Goal: Task Accomplishment & Management: Use online tool/utility

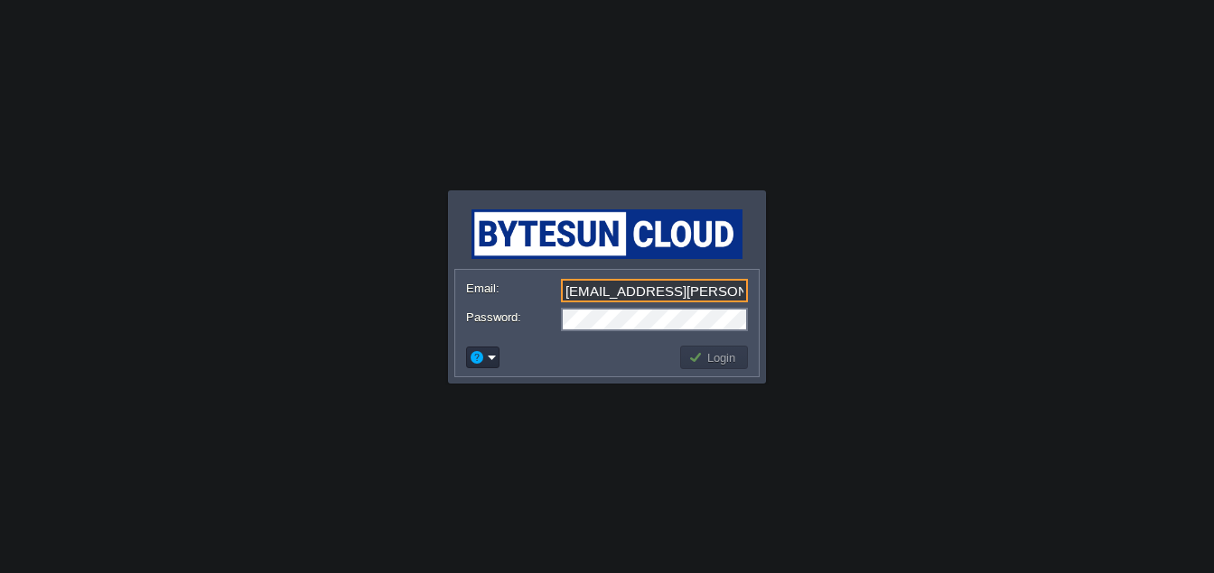
click at [627, 376] on div "Login" at bounding box center [606, 358] width 303 height 38
click at [715, 293] on input "[EMAIL_ADDRESS][PERSON_NAME][DOMAIN_NAME]" at bounding box center [654, 290] width 187 height 23
type input "[EMAIL_ADDRESS][DOMAIN_NAME]"
click at [725, 359] on button "Login" at bounding box center [714, 357] width 52 height 16
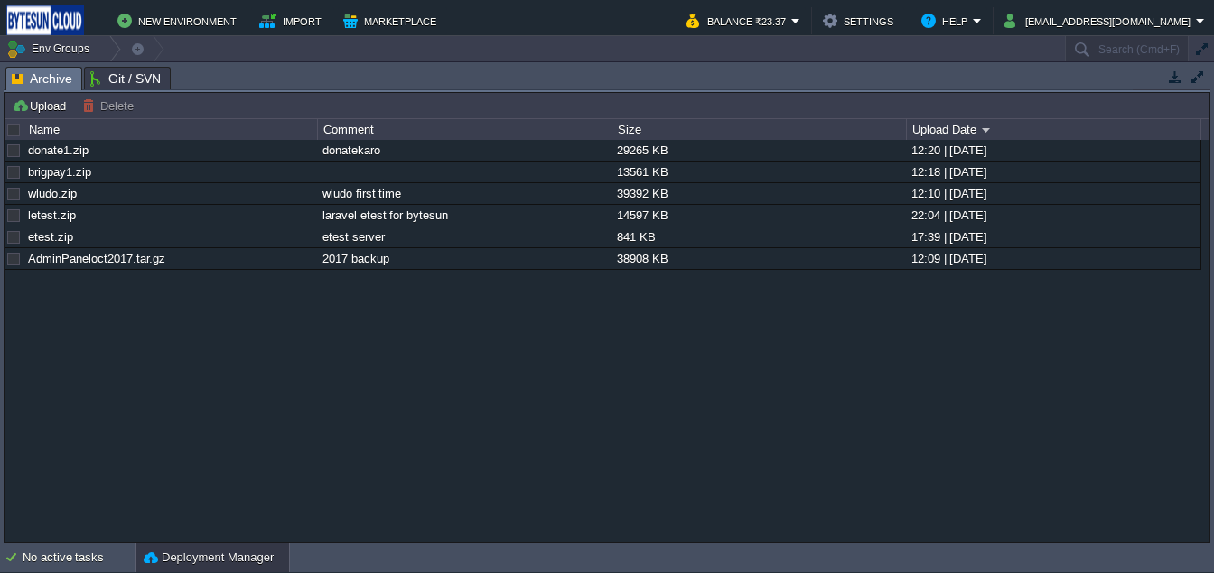
click at [167, 565] on button "Deployment Manager" at bounding box center [209, 558] width 130 height 18
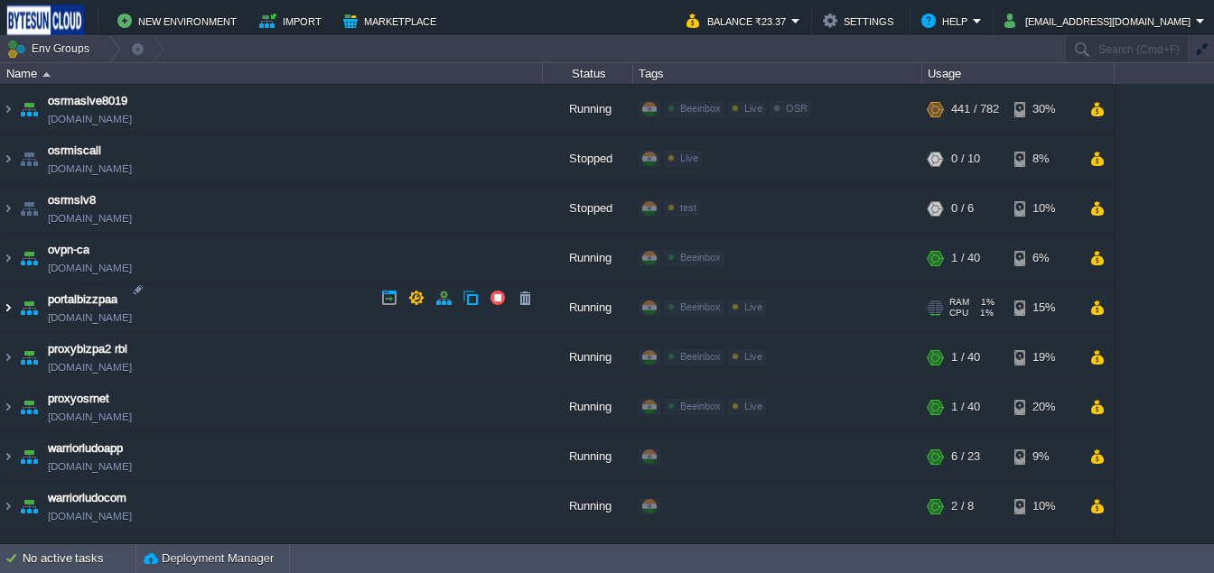
scroll to position [1441, 0]
click at [12, 308] on img at bounding box center [8, 306] width 14 height 49
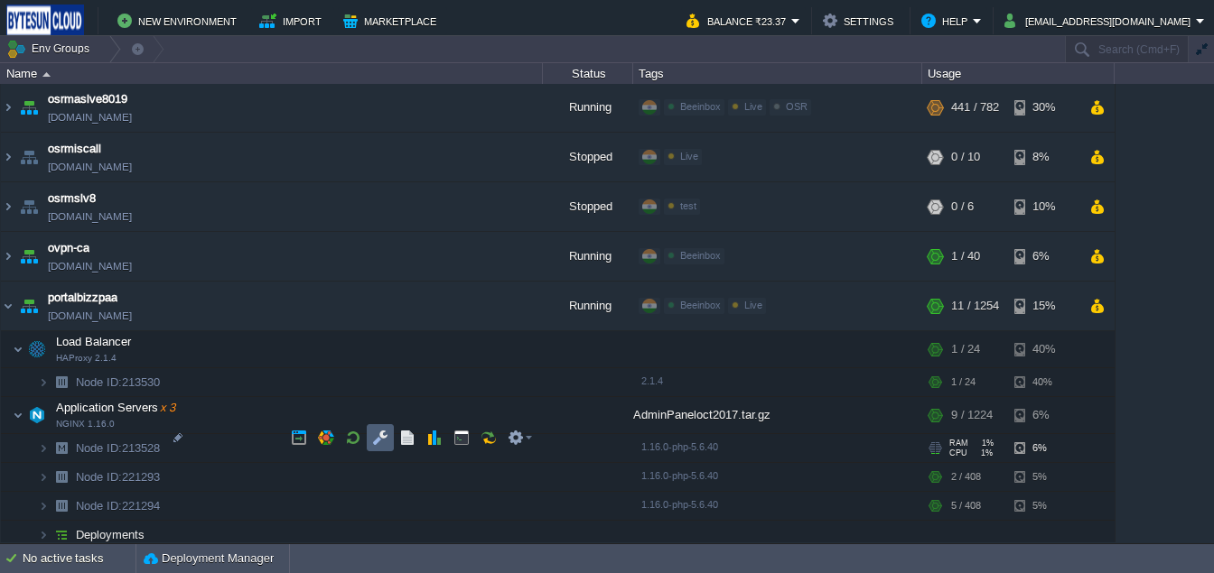
click at [381, 439] on button "button" at bounding box center [380, 438] width 16 height 16
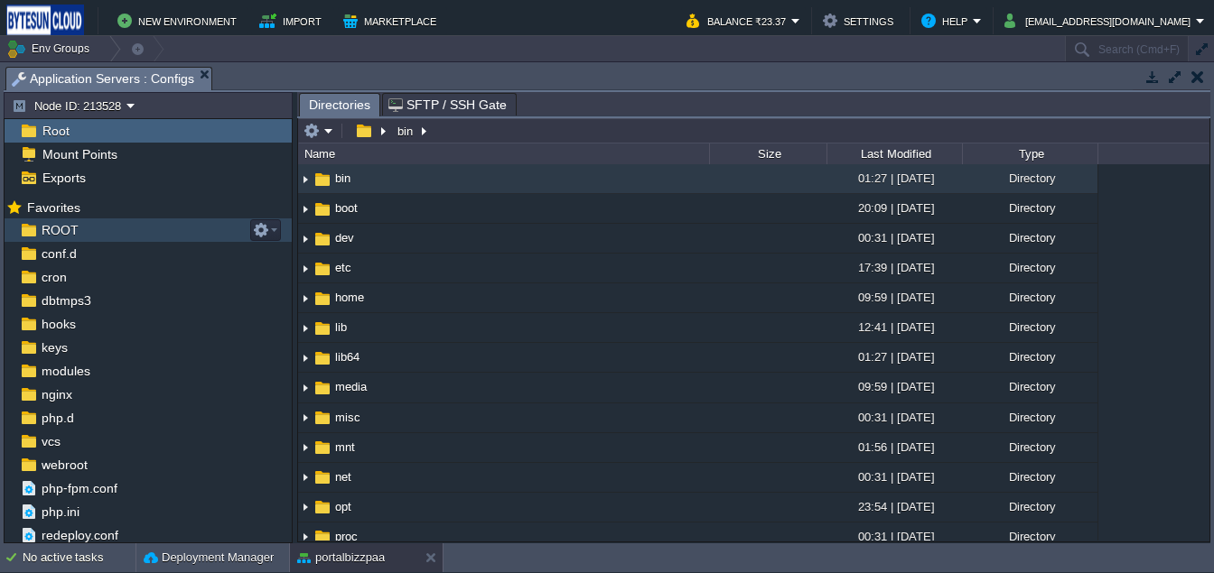
click at [74, 238] on span "ROOT" at bounding box center [59, 230] width 43 height 16
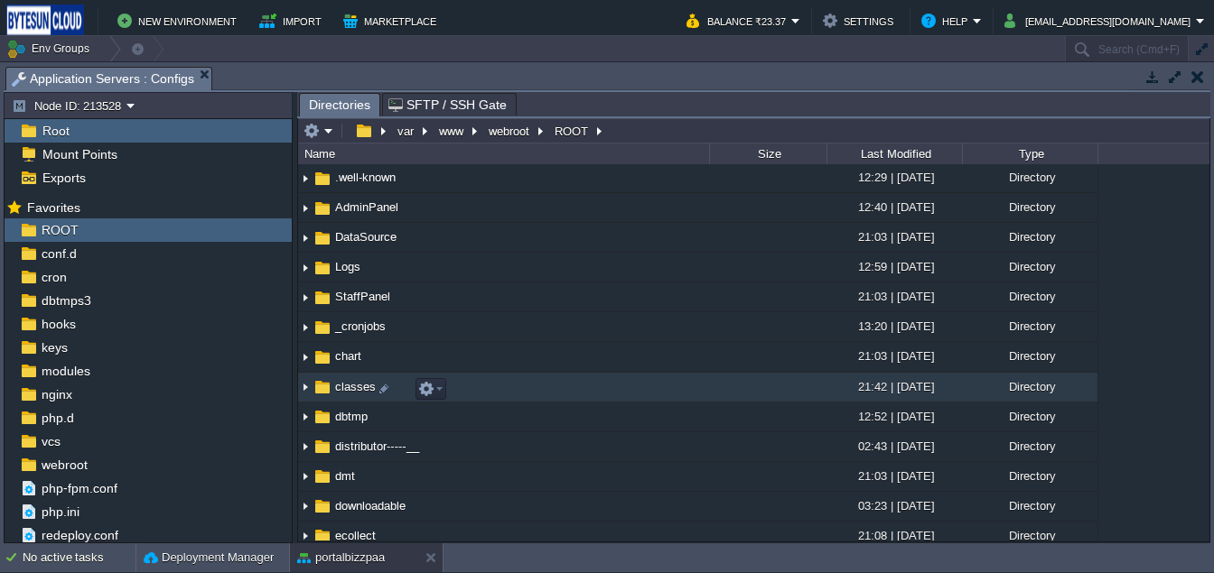
scroll to position [48, 0]
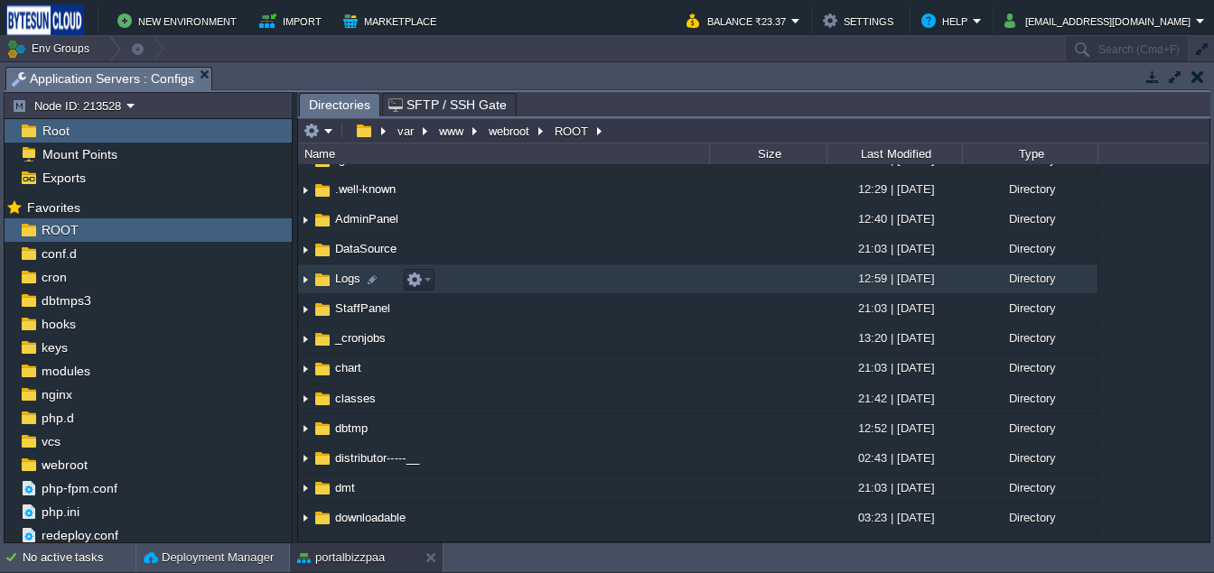
click at [322, 278] on img at bounding box center [322, 280] width 20 height 20
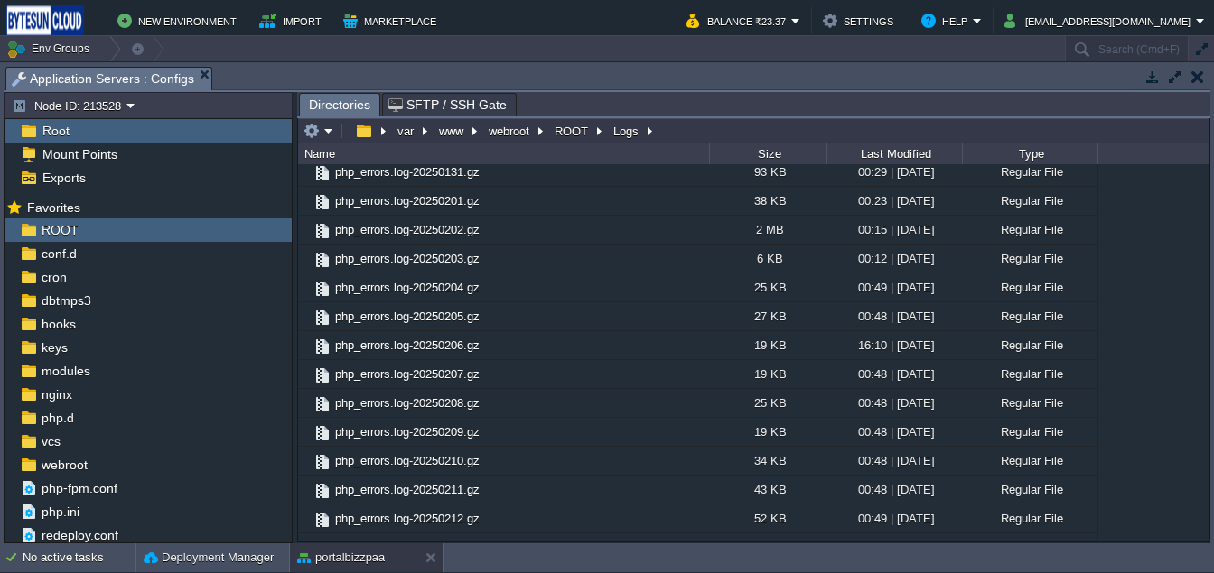
scroll to position [2283, 0]
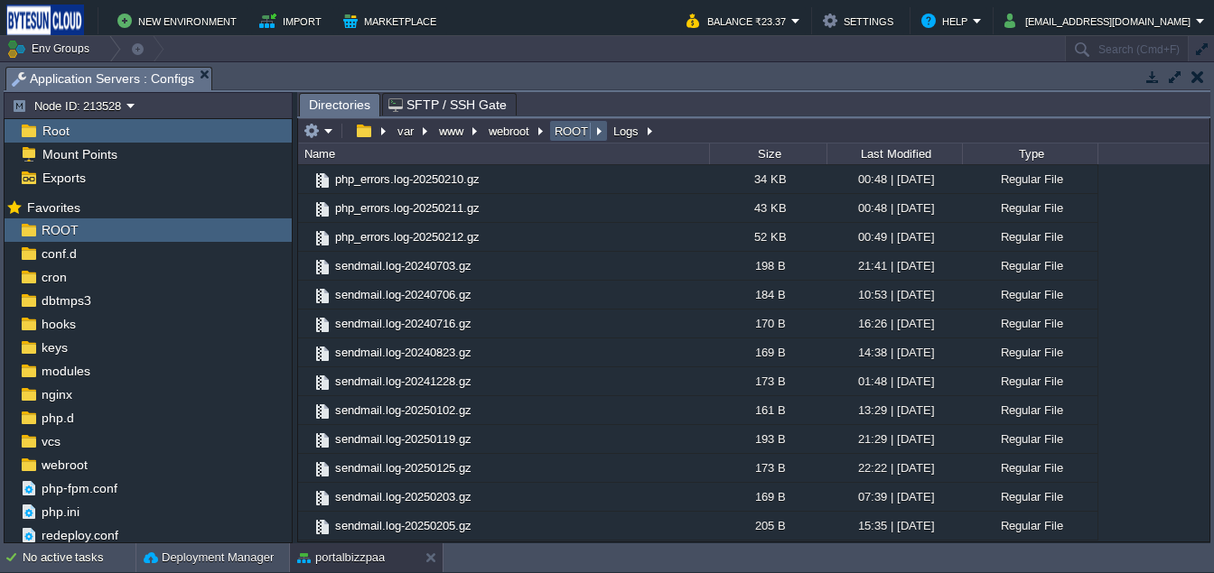
click at [561, 136] on button "ROOT" at bounding box center [572, 131] width 41 height 16
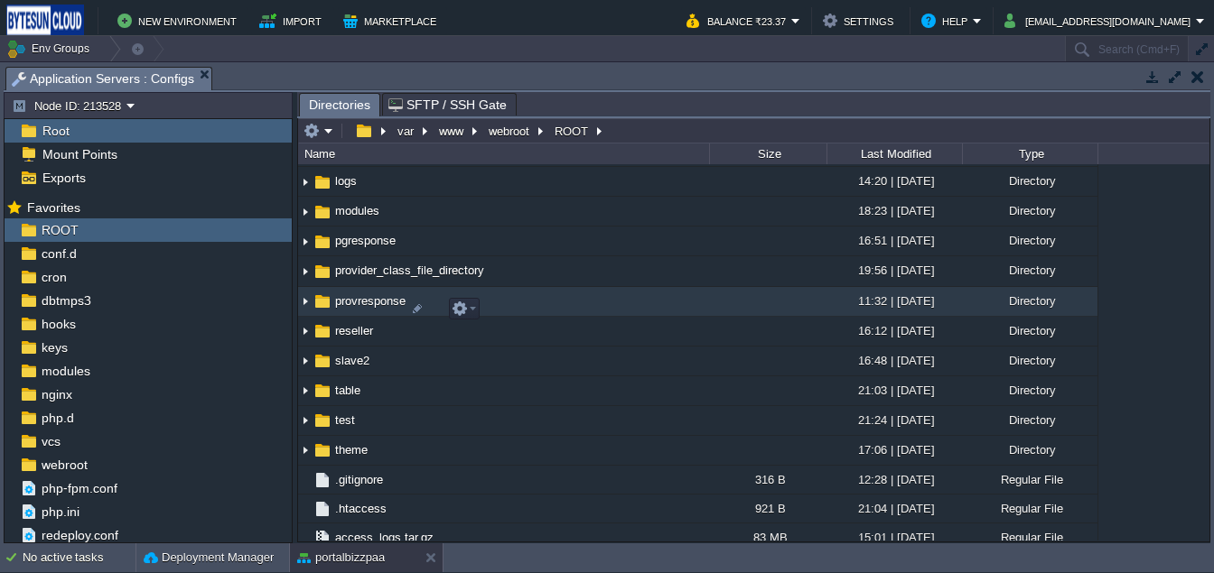
scroll to position [629, 0]
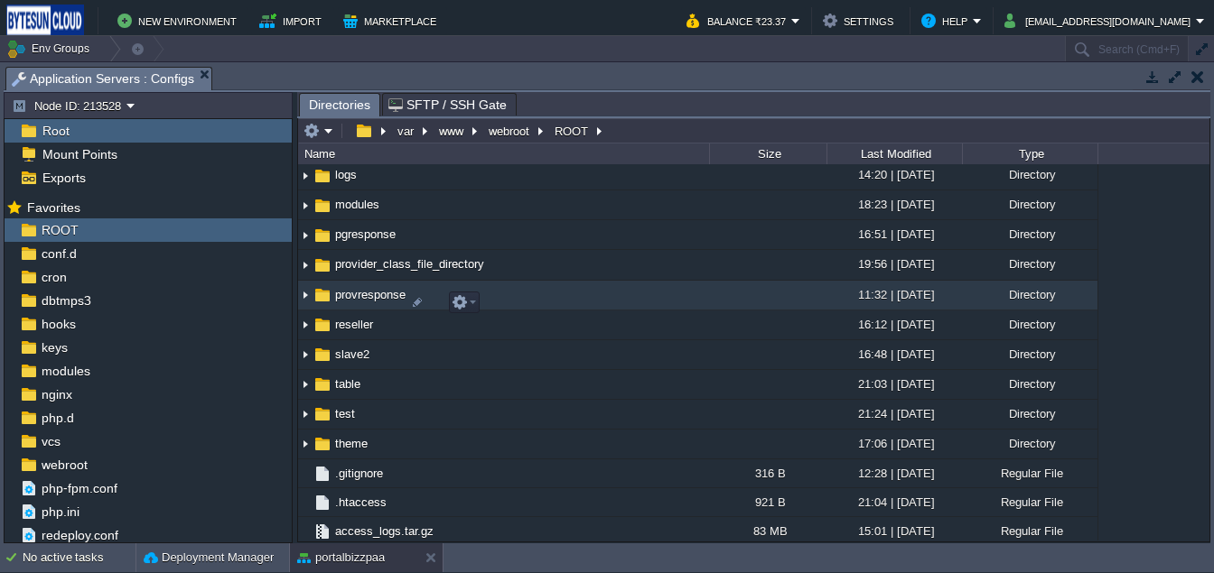
click at [354, 303] on span "provresponse" at bounding box center [370, 294] width 76 height 15
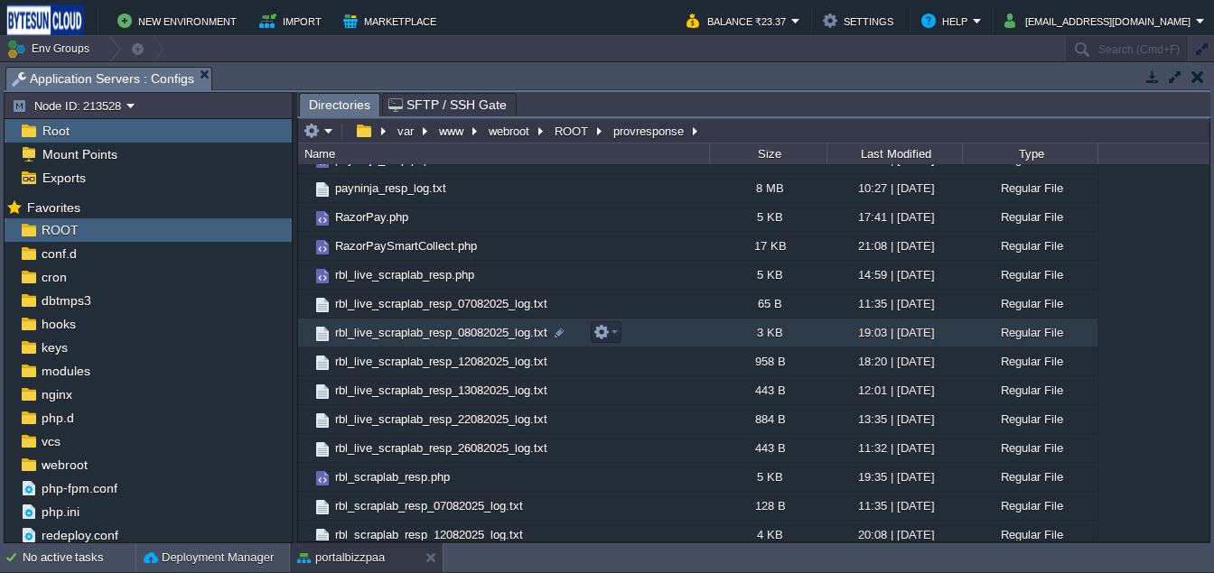
scroll to position [868, 0]
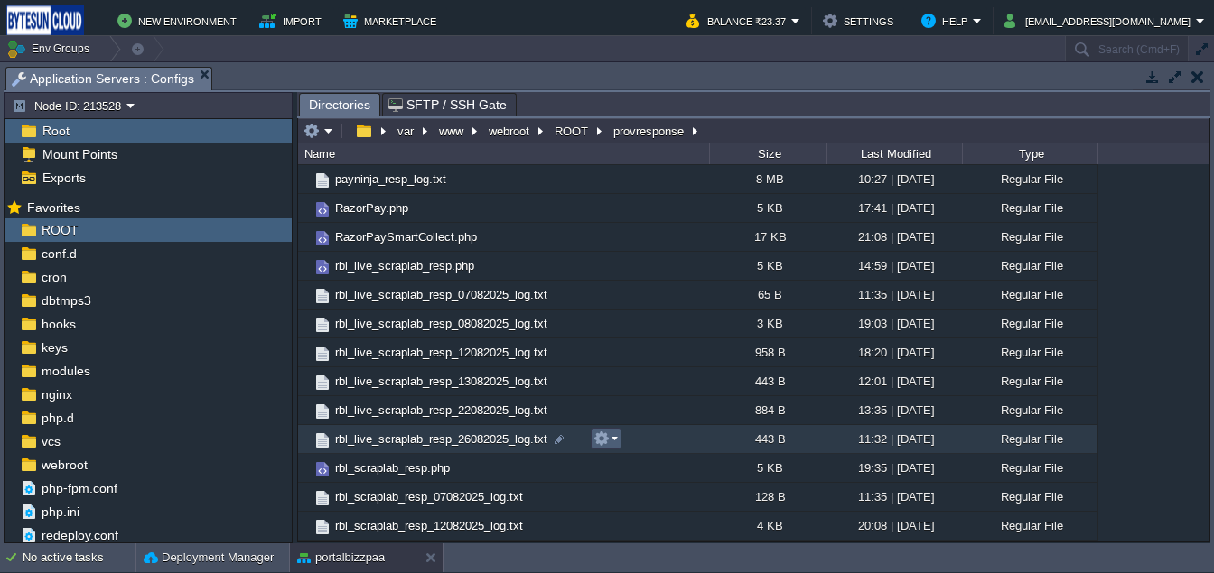
click at [598, 440] on button "button" at bounding box center [601, 439] width 16 height 16
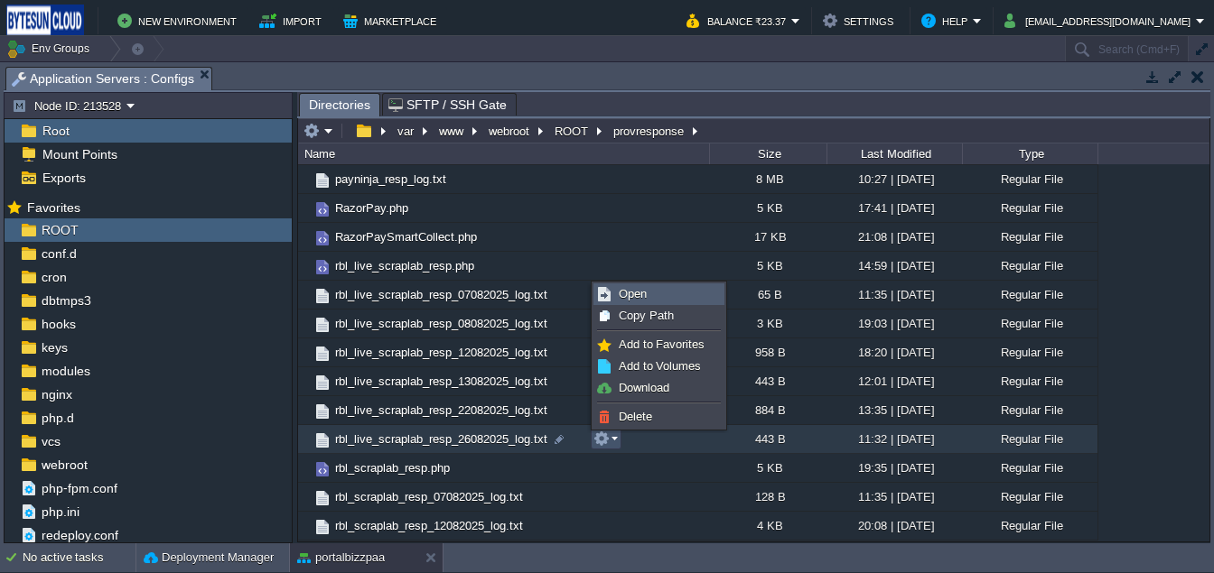
click at [633, 297] on span "Open" at bounding box center [633, 294] width 28 height 14
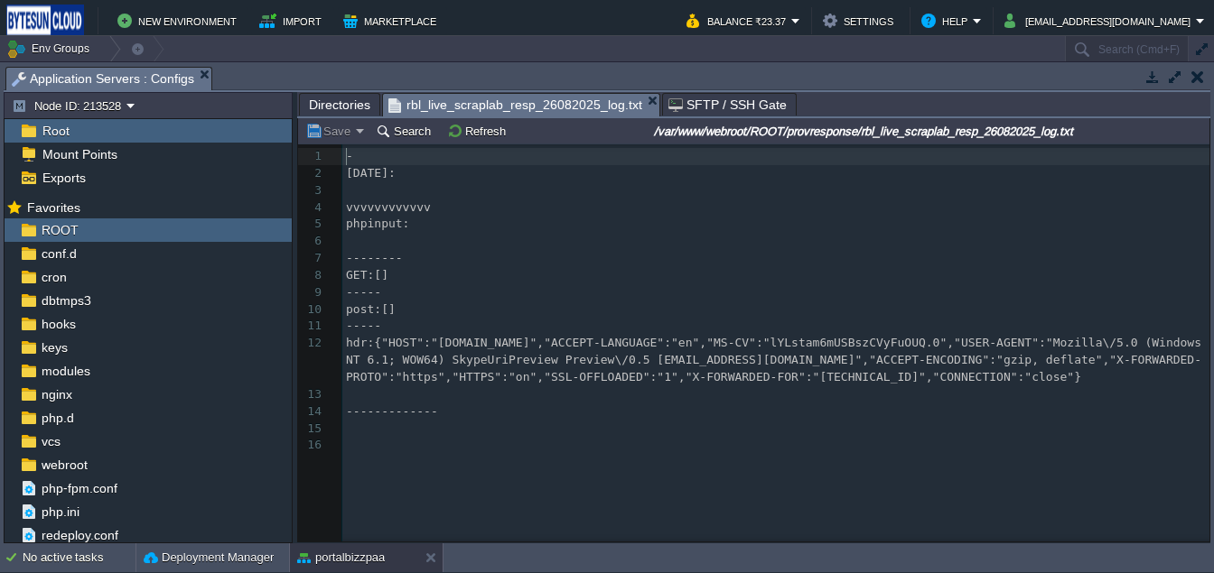
scroll to position [5, 0]
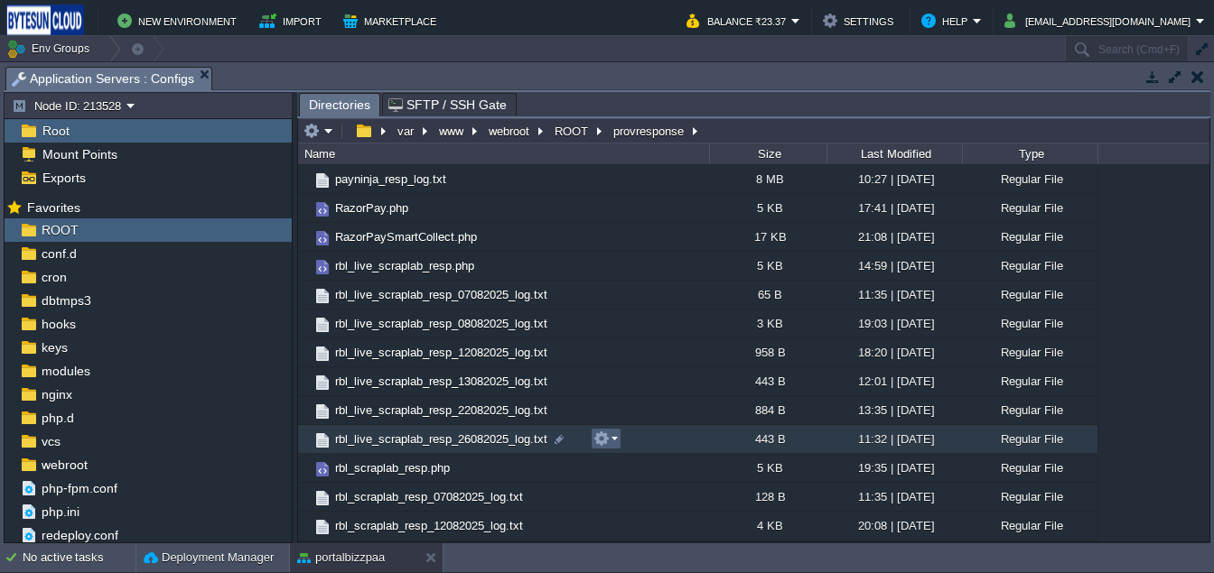
click at [599, 446] on button "button" at bounding box center [601, 439] width 16 height 16
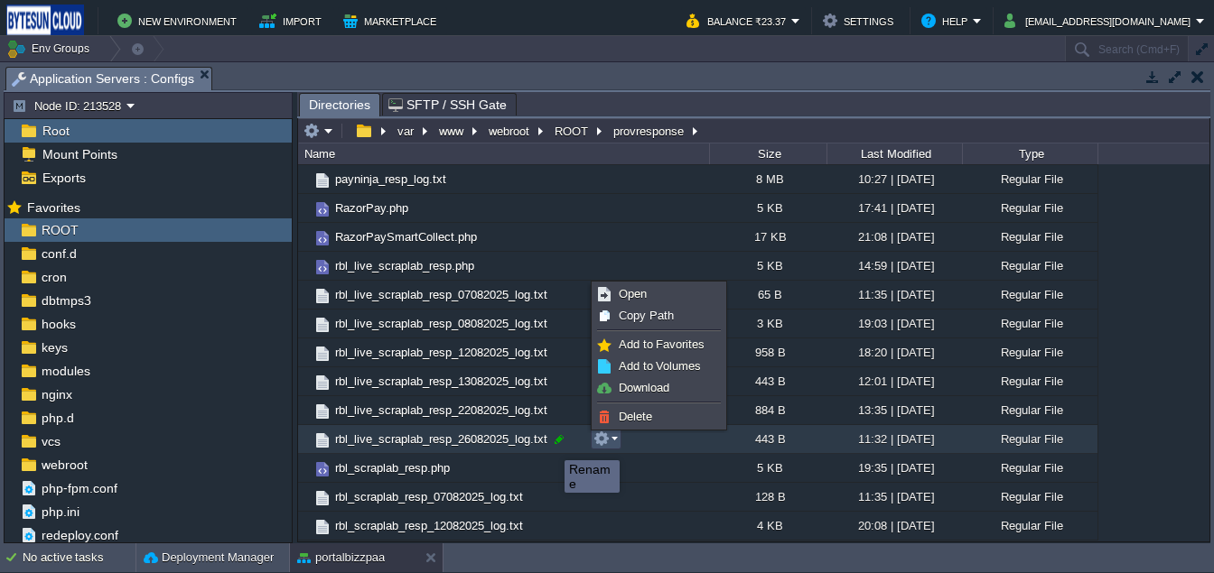
click at [557, 443] on div at bounding box center [559, 440] width 16 height 16
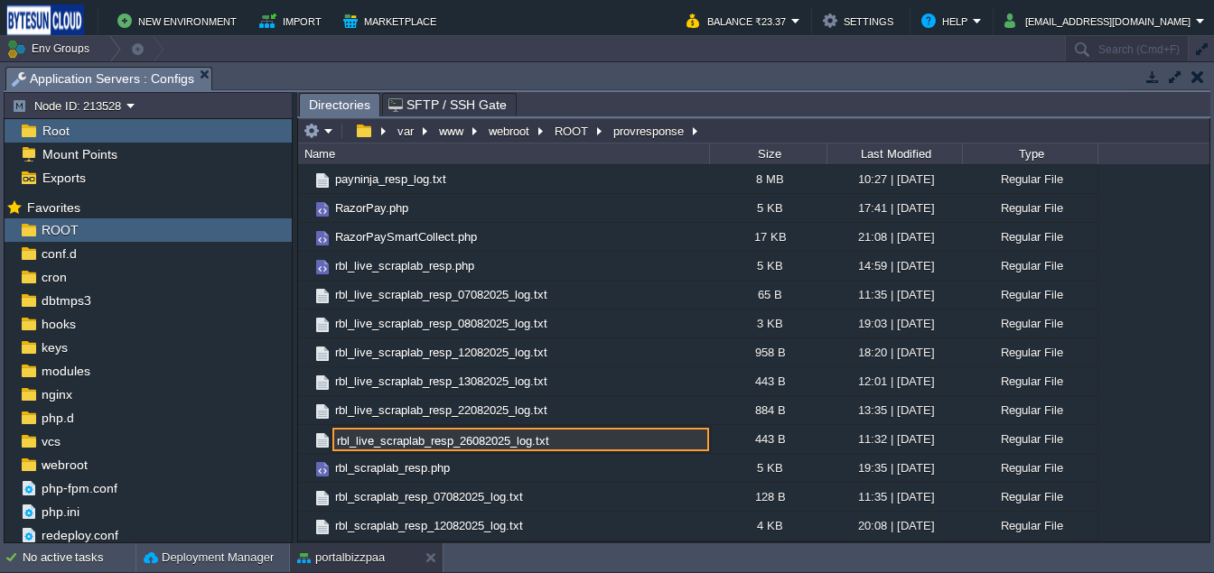
click at [557, 443] on input "rbl_live_scraplab_resp_26082025_log.txt" at bounding box center [520, 439] width 377 height 23
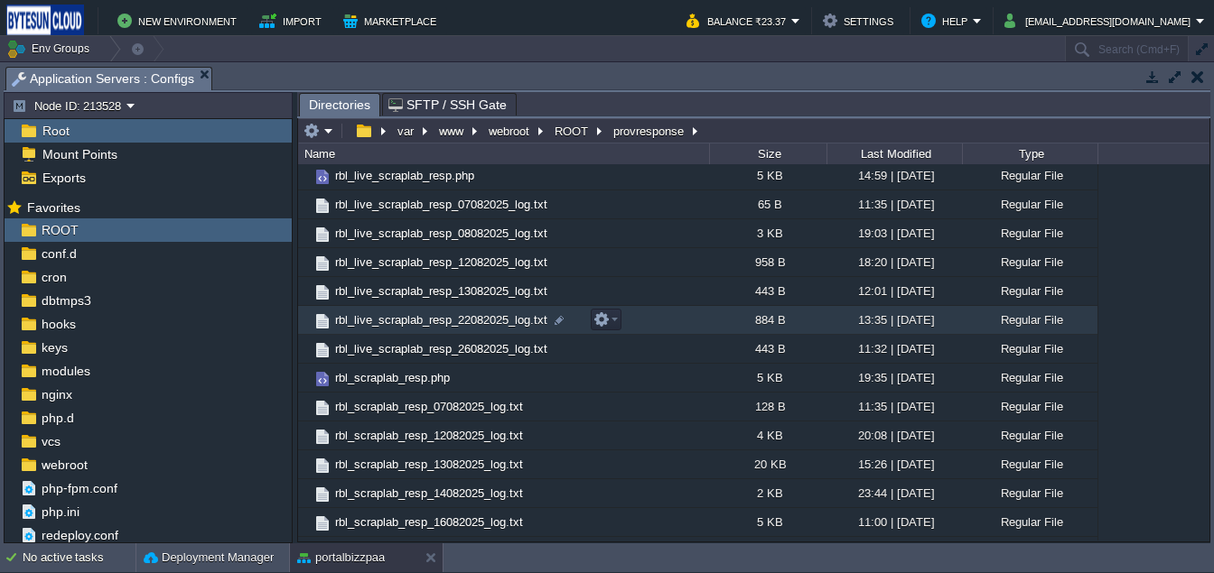
scroll to position [960, 0]
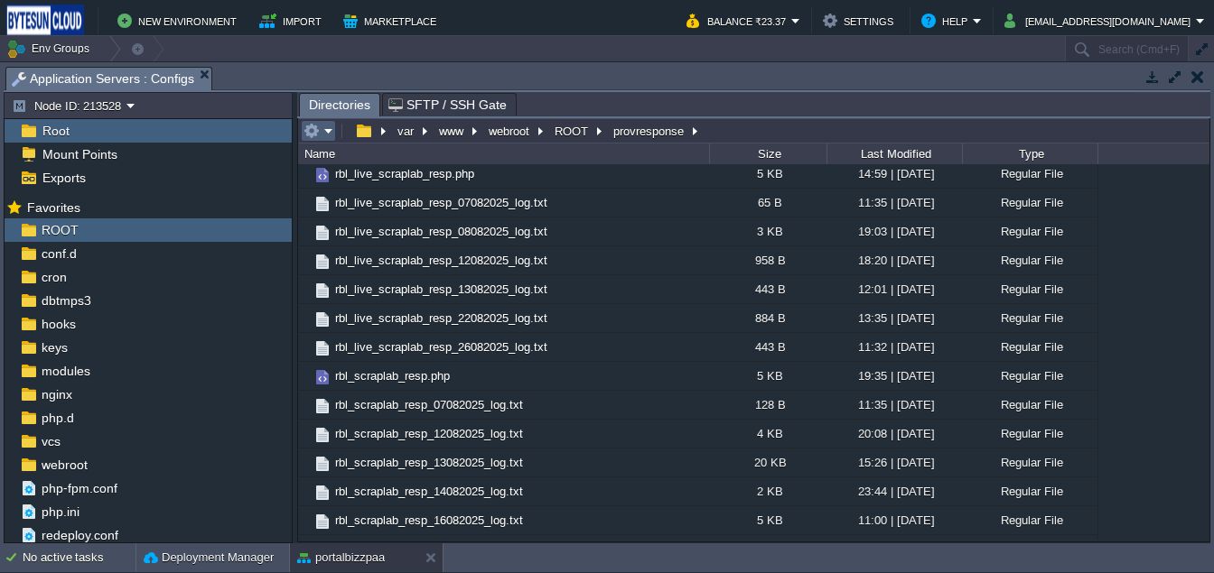
click at [325, 131] on em at bounding box center [318, 131] width 30 height 16
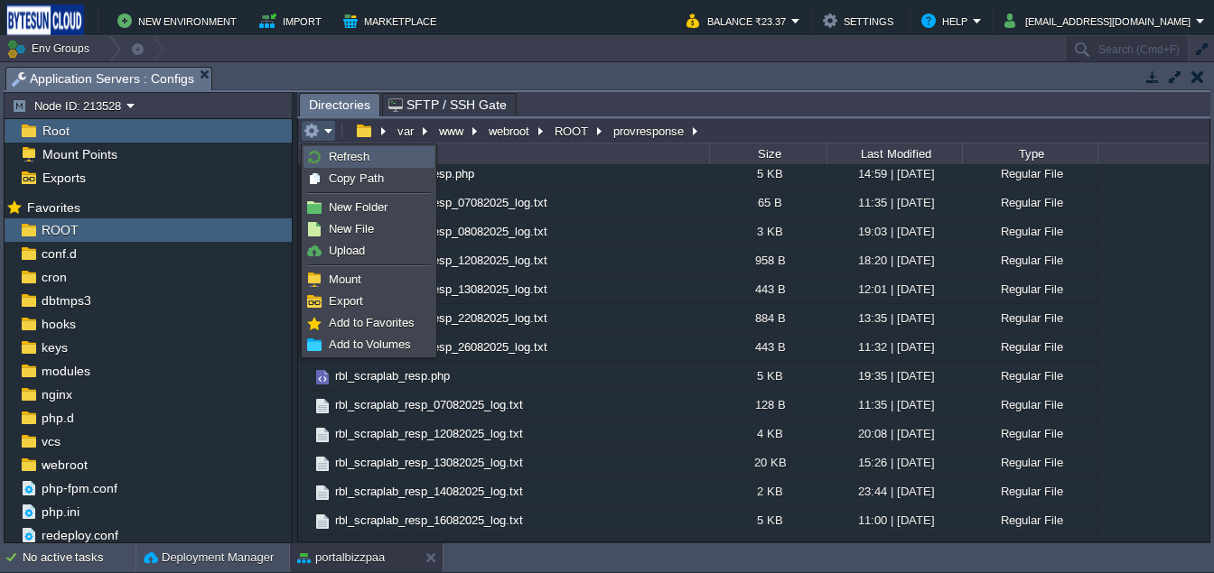
click at [343, 151] on span "Refresh" at bounding box center [349, 157] width 41 height 14
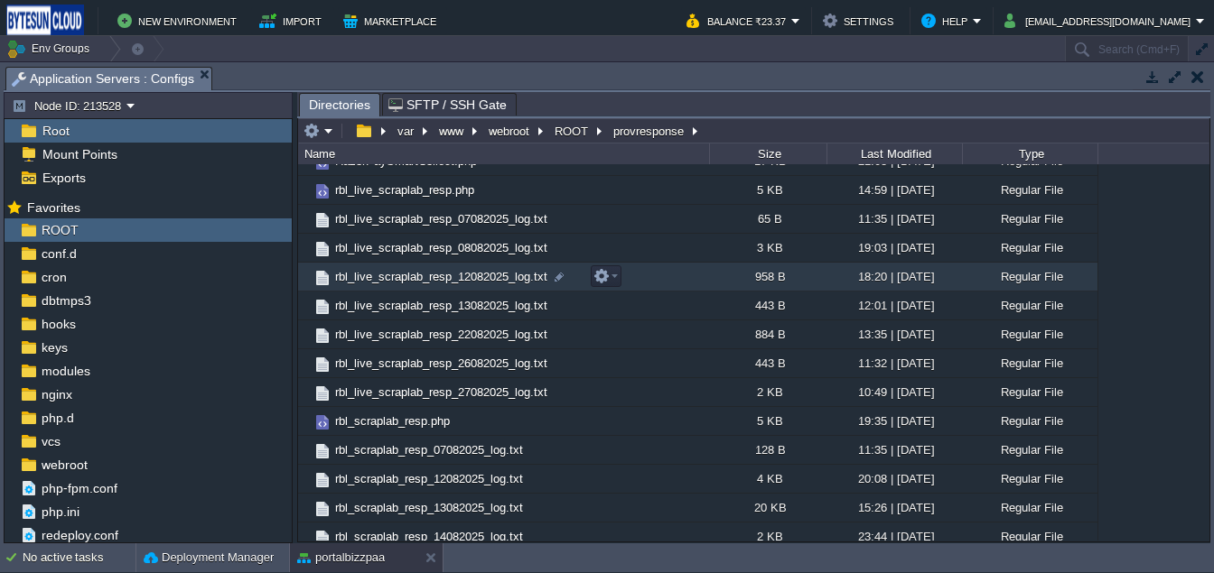
scroll to position [938, 0]
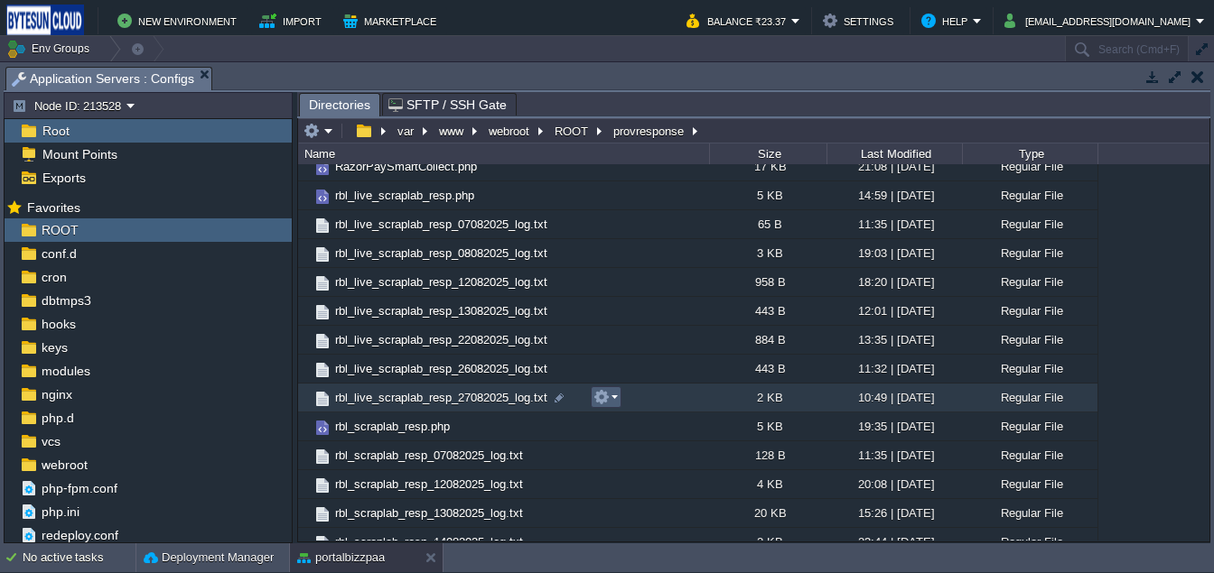
click at [610, 399] on em at bounding box center [605, 397] width 24 height 16
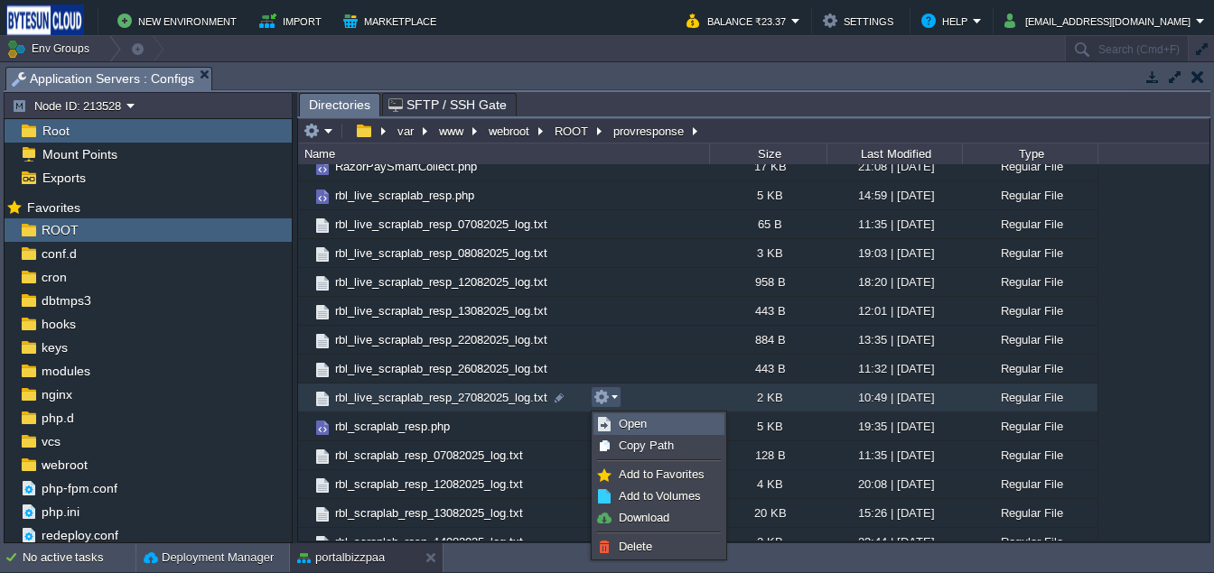
click at [633, 423] on span "Open" at bounding box center [633, 424] width 28 height 14
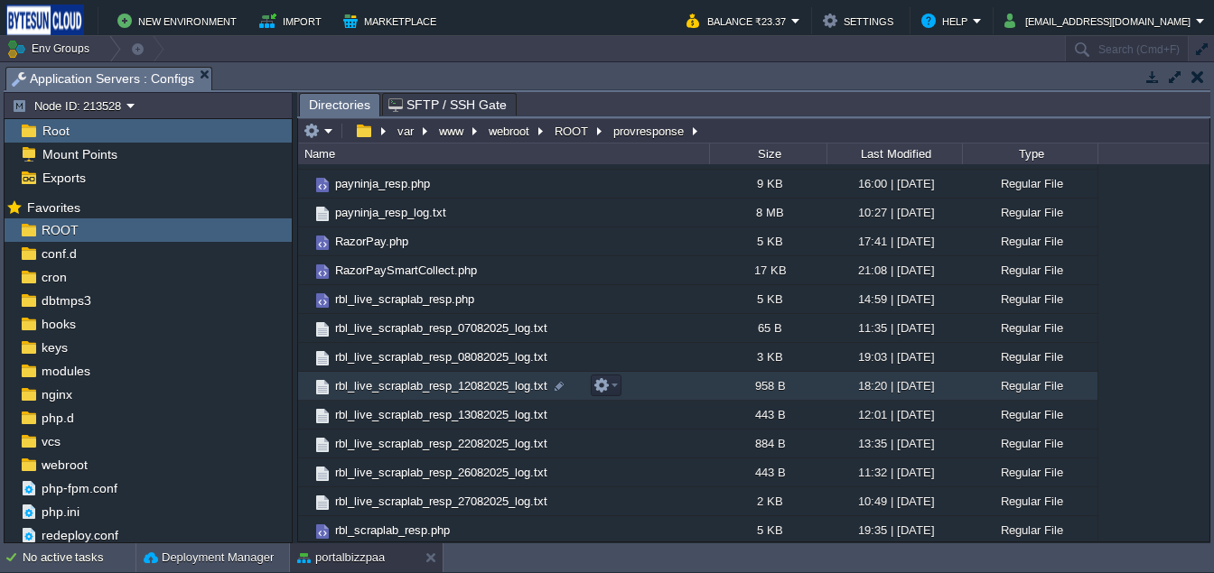
scroll to position [828, 0]
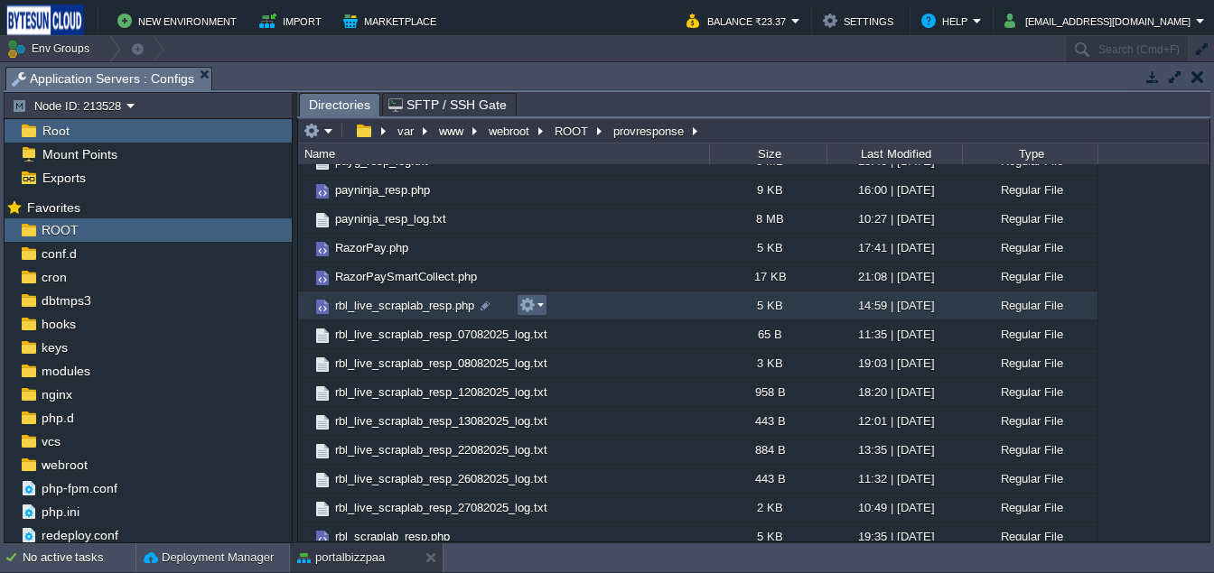
click at [532, 311] on button "button" at bounding box center [527, 305] width 16 height 16
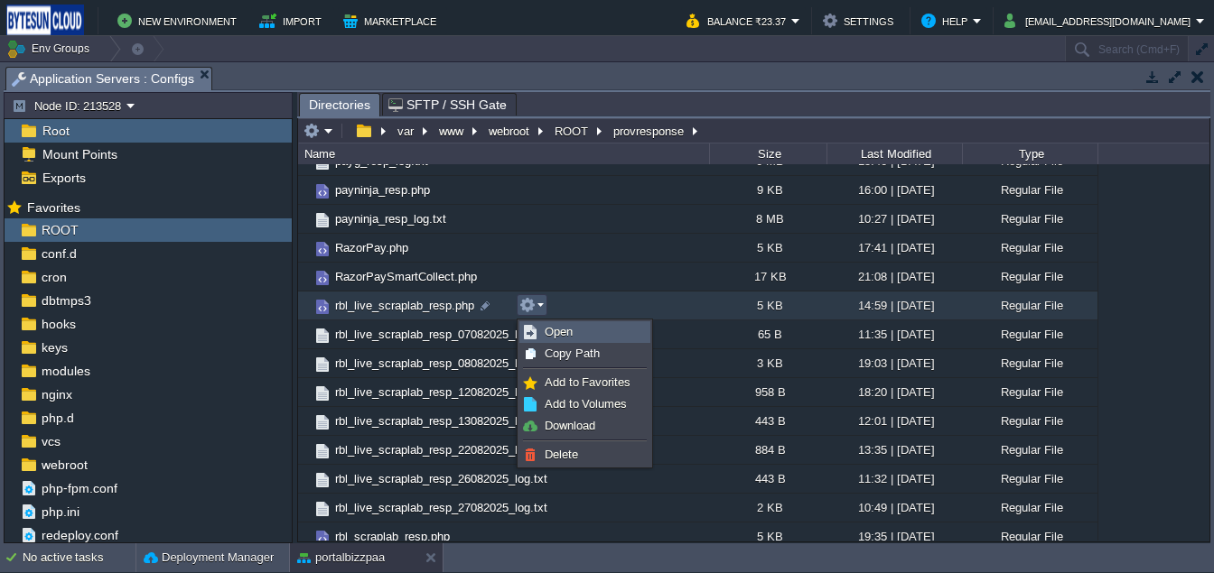
click at [565, 326] on span "Open" at bounding box center [559, 332] width 28 height 14
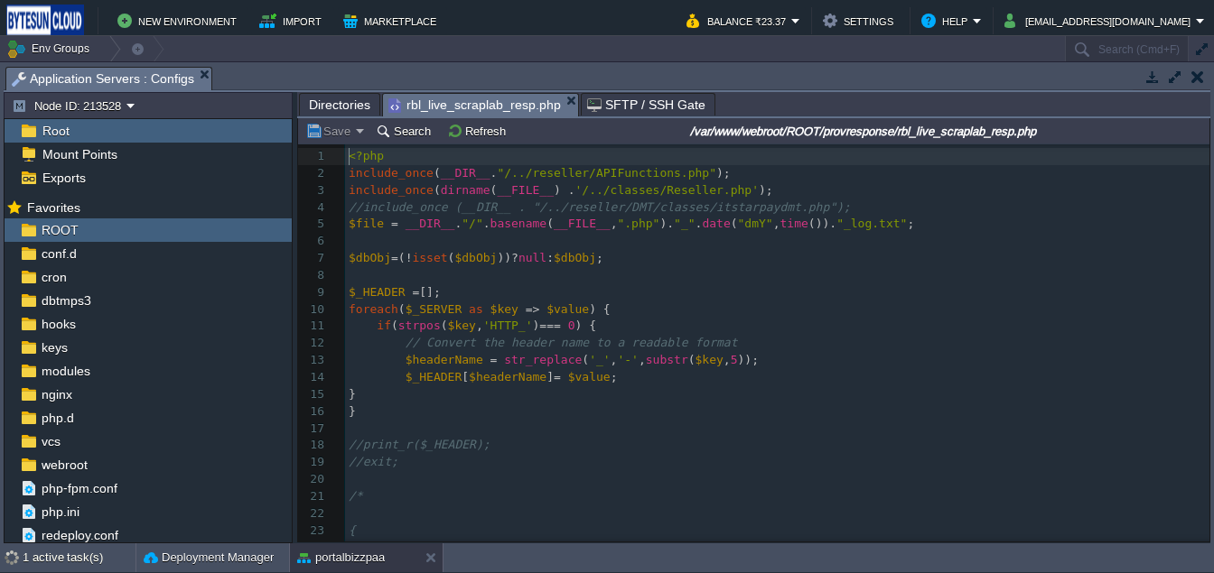
scroll to position [5, 0]
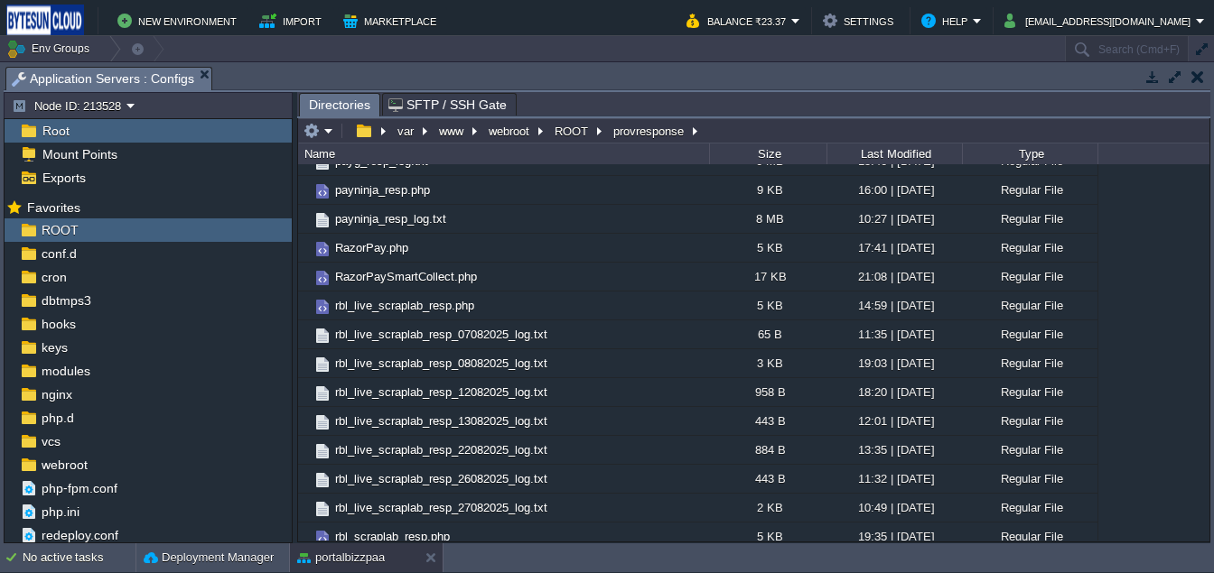
click at [1197, 79] on button "button" at bounding box center [1197, 77] width 13 height 16
